Goal: Transaction & Acquisition: Download file/media

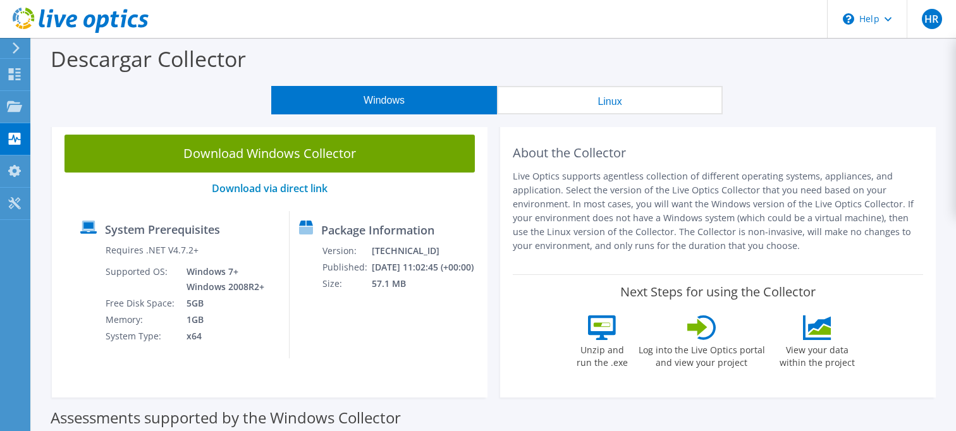
click at [634, 23] on header "HR Usuario final [PERSON_NAME] [PERSON_NAME][EMAIL_ADDRESS][PERSON_NAME][DOMAIN…" at bounding box center [478, 19] width 956 height 38
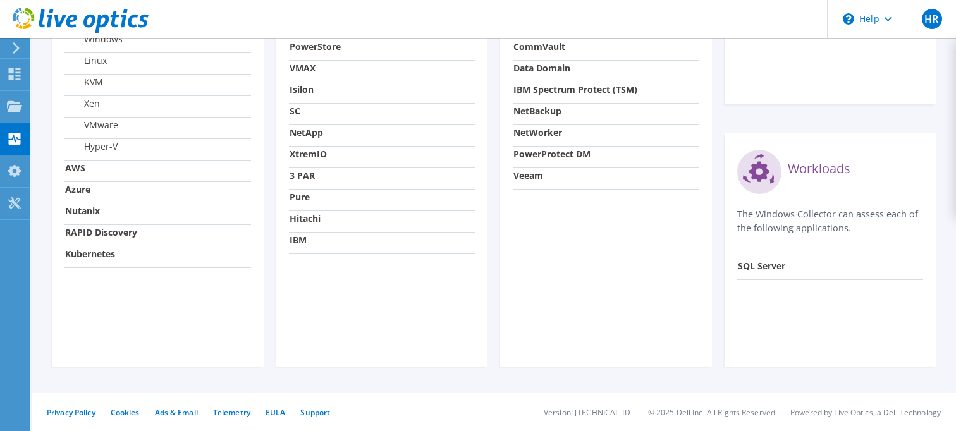
scroll to position [124, 0]
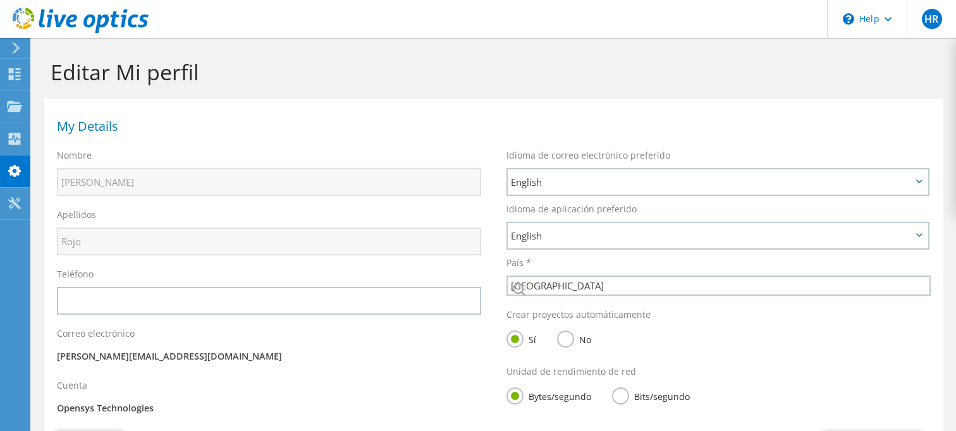
select select "151"
click at [16, 106] on use at bounding box center [14, 106] width 15 height 11
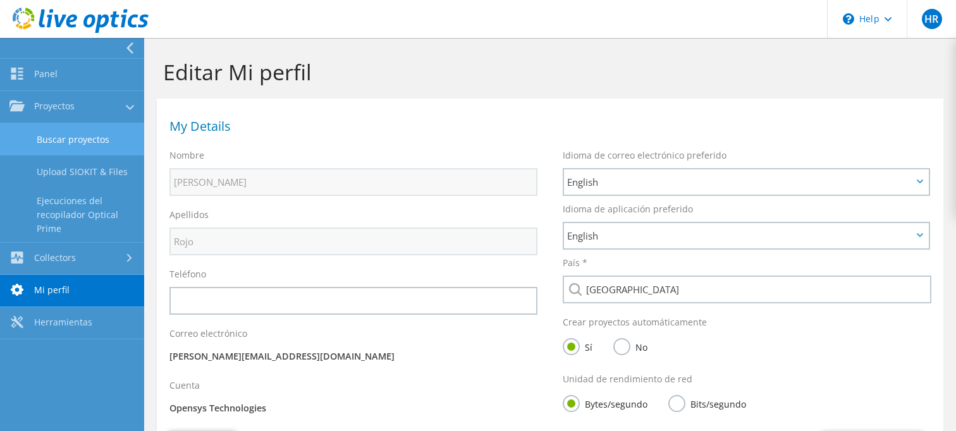
click at [67, 147] on link "Buscar proyectos" at bounding box center [72, 139] width 144 height 32
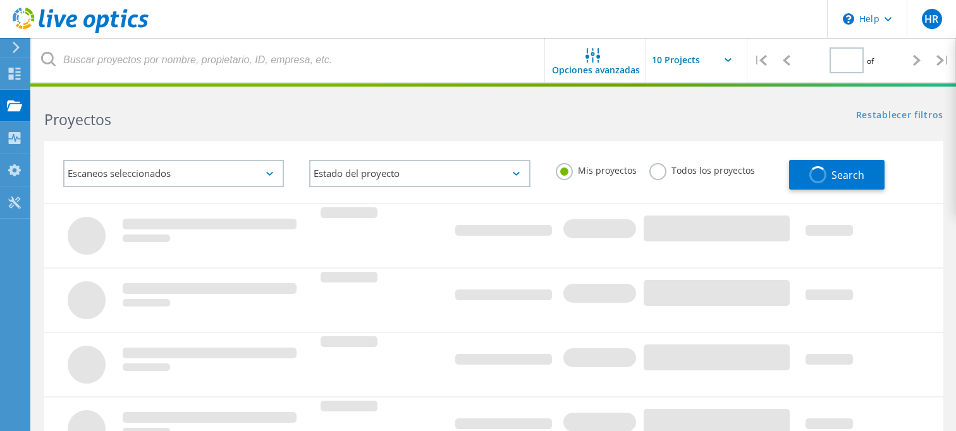
type input "1"
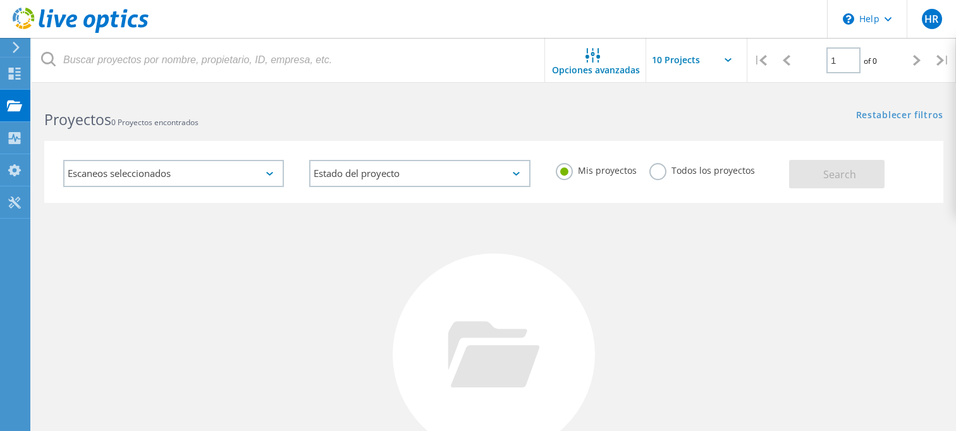
click at [273, 187] on div "Escaneos seleccionados" at bounding box center [174, 173] width 246 height 52
click at [276, 177] on div "Escaneos seleccionados" at bounding box center [173, 173] width 221 height 27
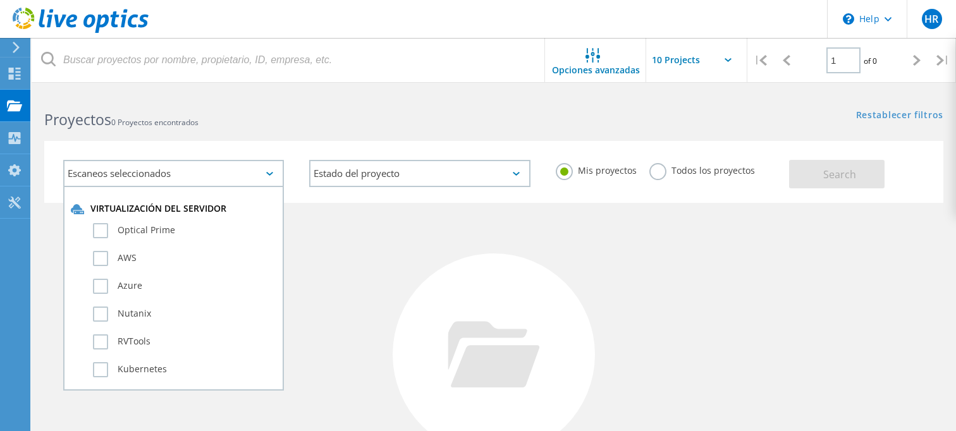
click at [304, 257] on div "No se encontraron proyectos Intente refinar su búsqueda." at bounding box center [493, 366] width 899 height 327
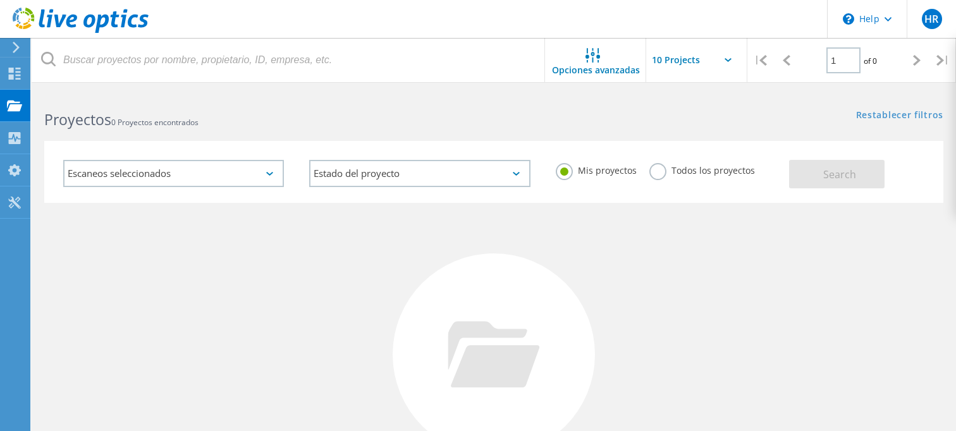
click at [266, 176] on div "Escaneos seleccionados" at bounding box center [173, 173] width 221 height 27
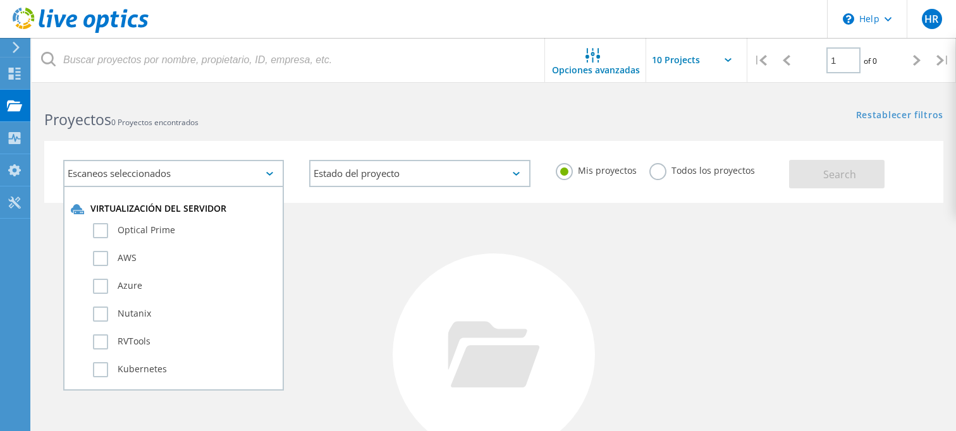
click at [309, 123] on h2 "Proyectos 0 Proyectos encontrados" at bounding box center [262, 119] width 437 height 21
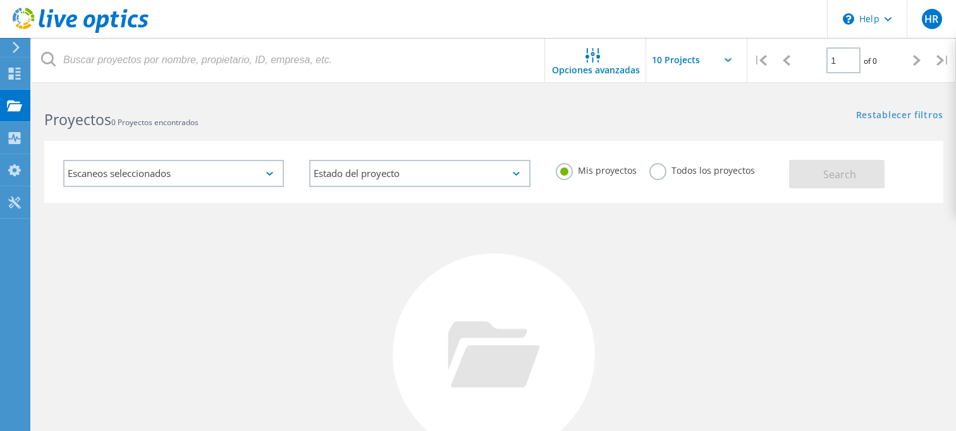
click at [468, 118] on h2 "Proyectos 0 Proyectos encontrados" at bounding box center [262, 119] width 437 height 21
click at [9, 75] on use at bounding box center [15, 74] width 12 height 12
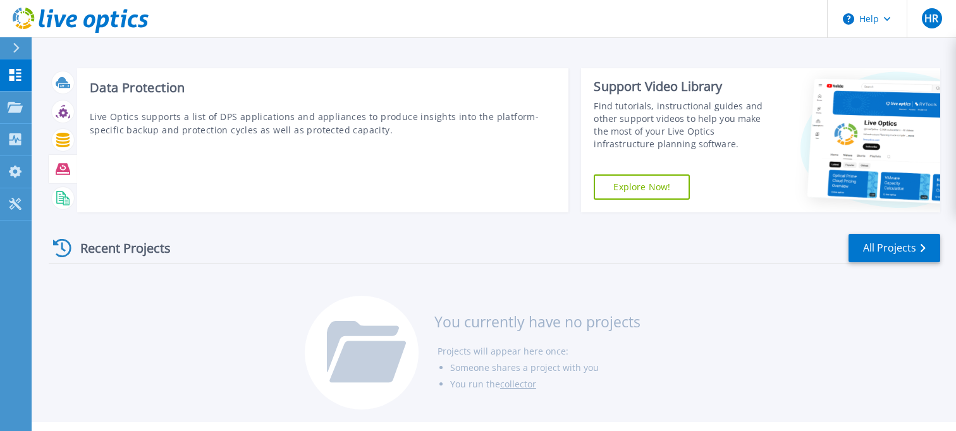
click at [63, 177] on div at bounding box center [63, 169] width 22 height 22
click at [56, 166] on icon at bounding box center [63, 169] width 15 height 15
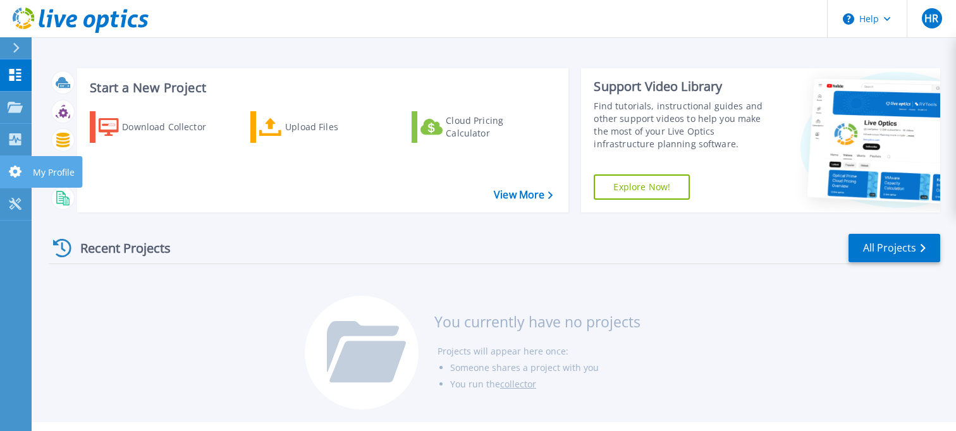
click at [27, 168] on link "My Profile My Profile" at bounding box center [16, 172] width 32 height 32
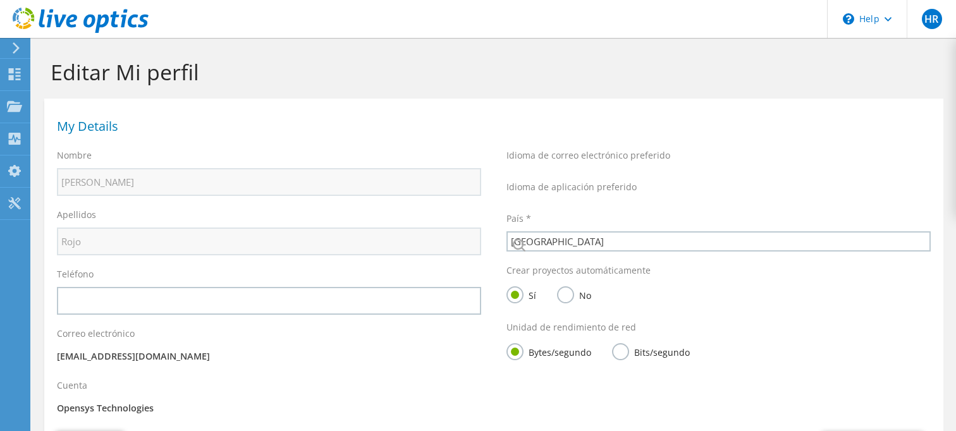
select select "151"
click at [119, 133] on div "My Details" at bounding box center [493, 124] width 899 height 38
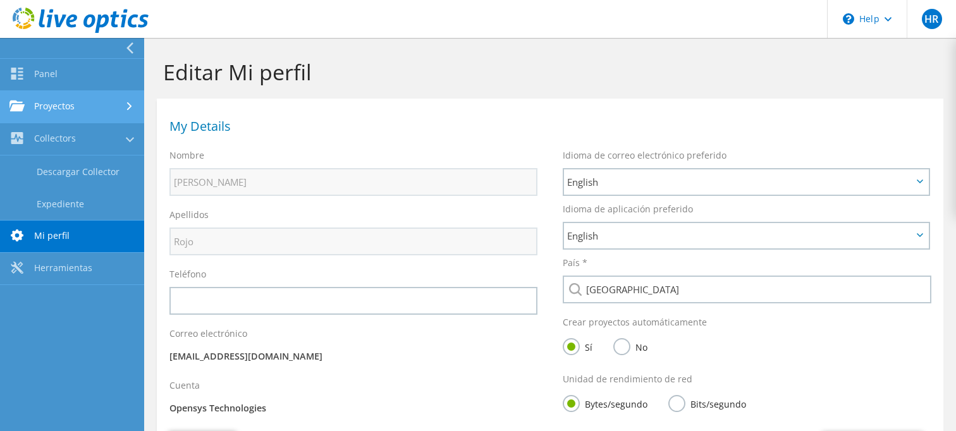
click at [18, 105] on use at bounding box center [16, 106] width 15 height 11
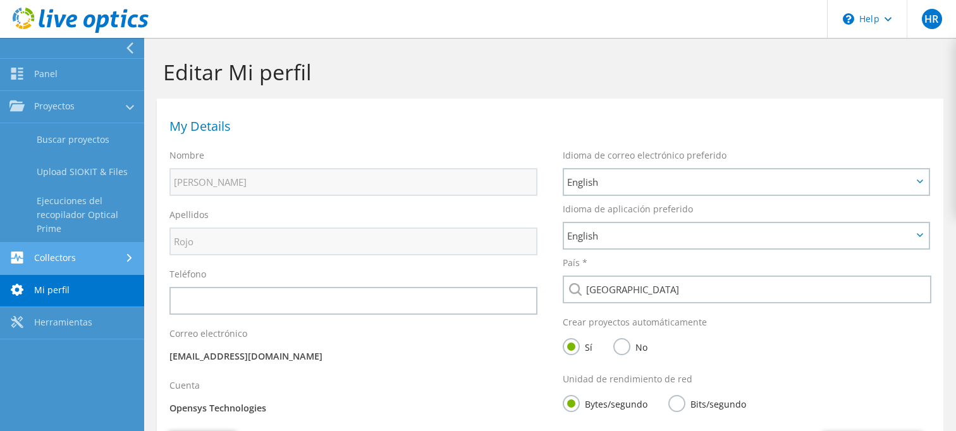
click at [48, 246] on link "Collectors" at bounding box center [72, 259] width 144 height 32
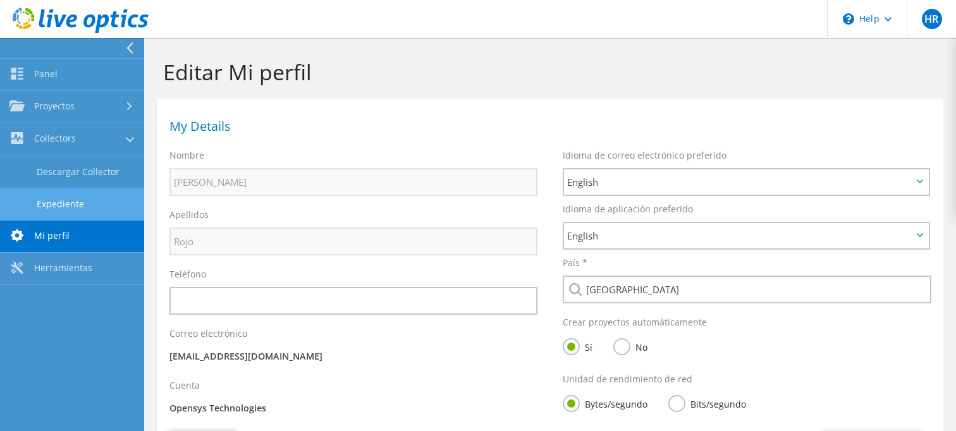
click at [61, 194] on link "Expediente" at bounding box center [72, 204] width 144 height 32
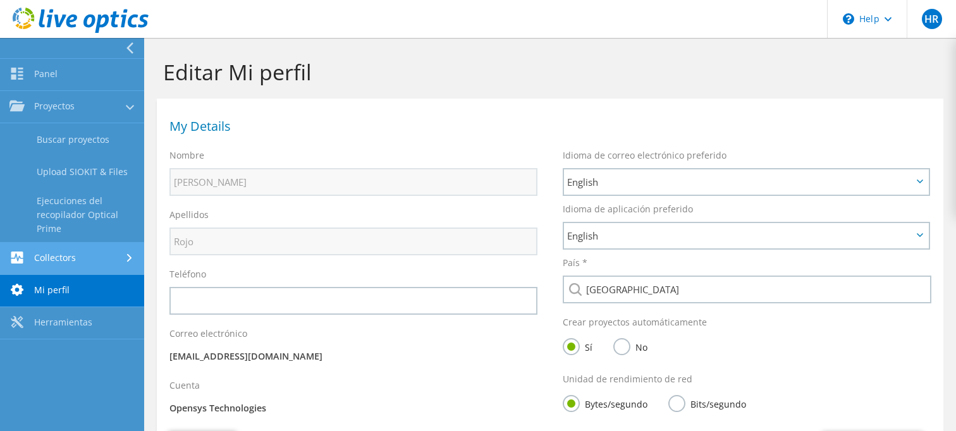
click at [73, 250] on link "Collectors" at bounding box center [72, 259] width 144 height 32
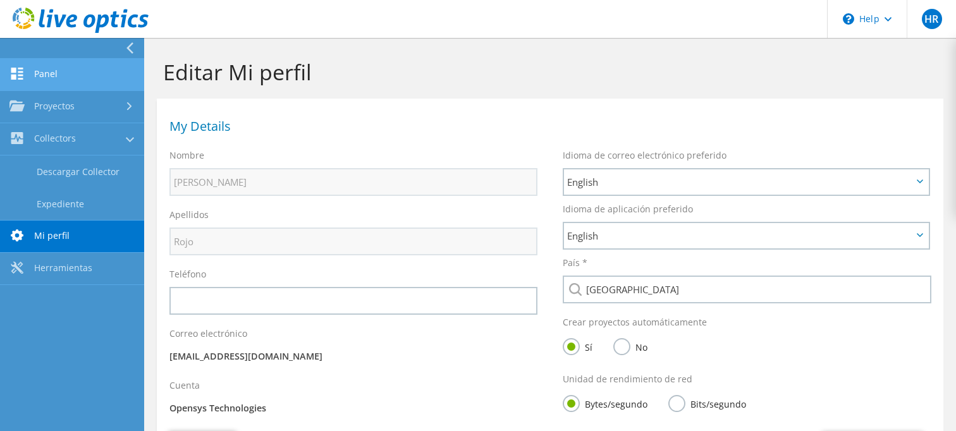
click at [44, 73] on link "Panel" at bounding box center [72, 75] width 144 height 32
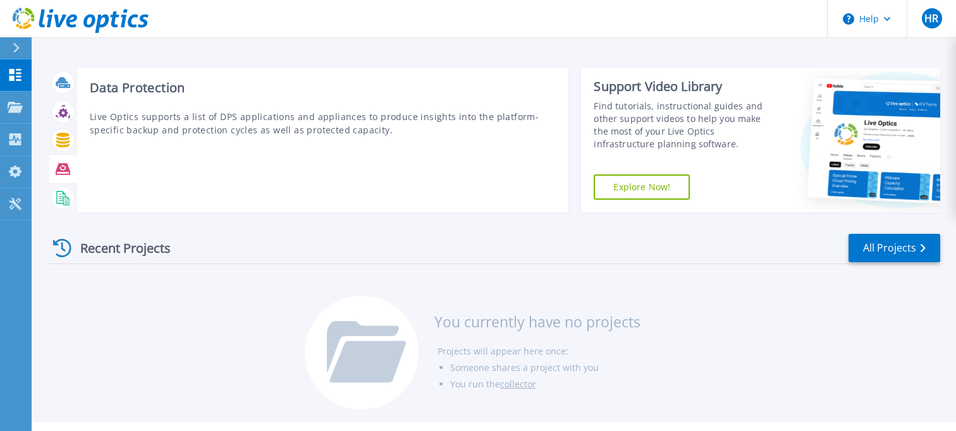
click at [66, 163] on icon at bounding box center [63, 169] width 15 height 15
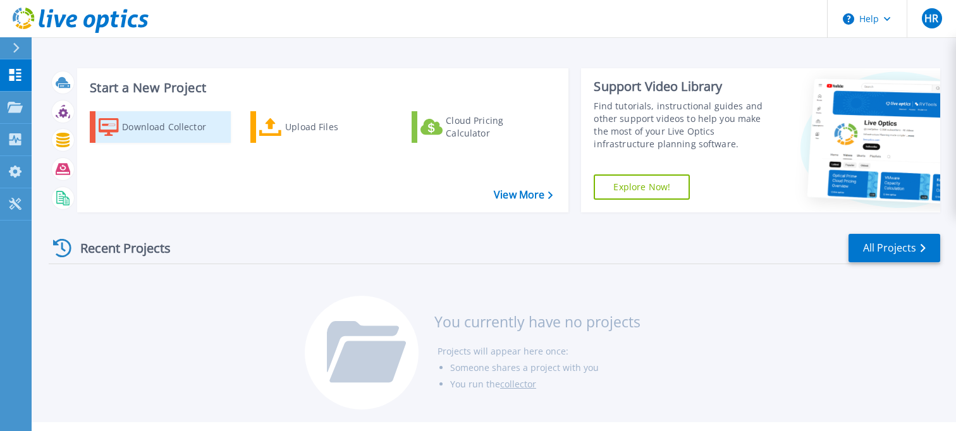
click at [178, 125] on div "Download Collector" at bounding box center [172, 126] width 101 height 25
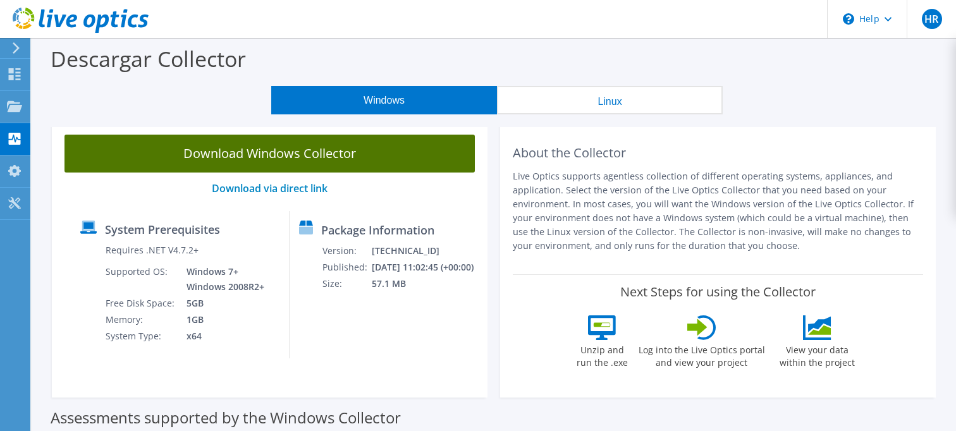
click at [292, 162] on link "Download Windows Collector" at bounding box center [270, 154] width 411 height 38
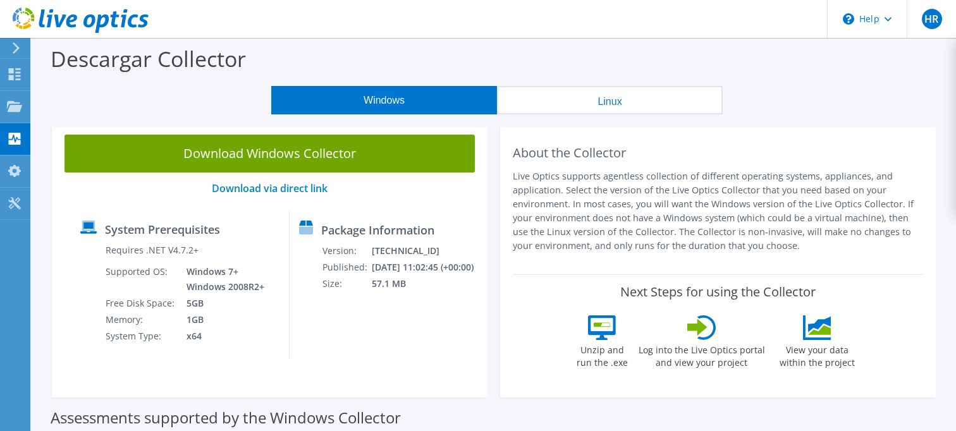
scroll to position [190, 0]
